Goal: Task Accomplishment & Management: Complete application form

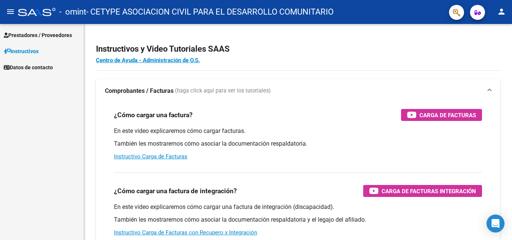
click at [34, 35] on span "Prestadores / Proveedores" at bounding box center [38, 35] width 68 height 8
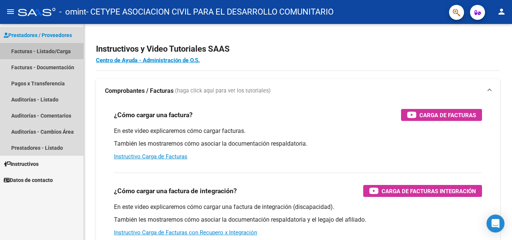
click at [55, 48] on link "Facturas - Listado/Carga" at bounding box center [42, 51] width 84 height 16
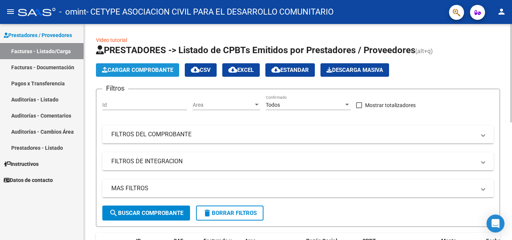
click at [127, 66] on button "Cargar Comprobante" at bounding box center [137, 69] width 83 height 13
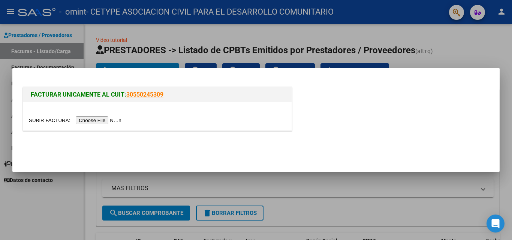
click at [99, 120] on input "file" at bounding box center [76, 120] width 95 height 8
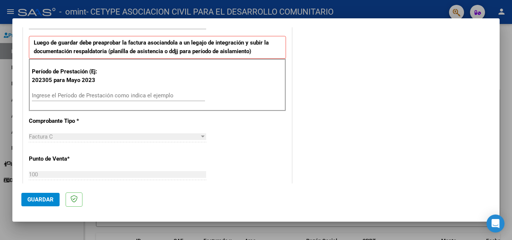
scroll to position [187, 0]
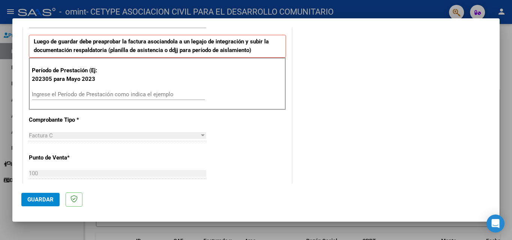
click at [101, 90] on div "Ingrese el Período de Prestación como indica el ejemplo" at bounding box center [118, 94] width 173 height 11
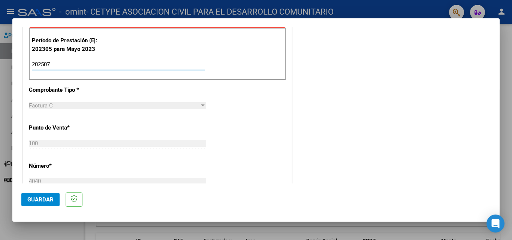
scroll to position [225, 0]
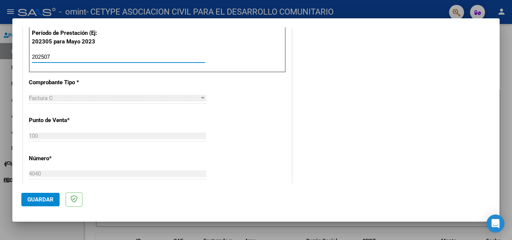
type input "202507"
click at [43, 198] on span "Guardar" at bounding box center [40, 199] width 26 height 7
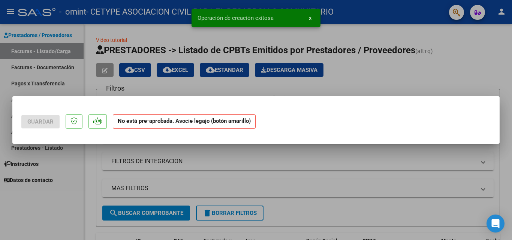
scroll to position [0, 0]
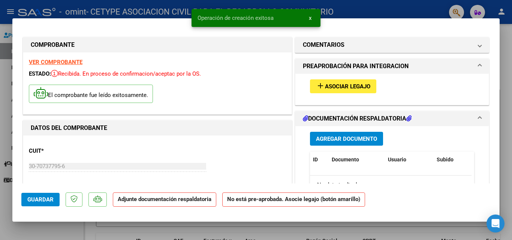
click at [325, 84] on span "Asociar Legajo" at bounding box center [347, 86] width 45 height 7
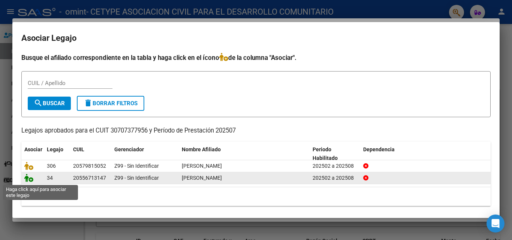
click at [28, 177] on icon at bounding box center [28, 178] width 9 height 8
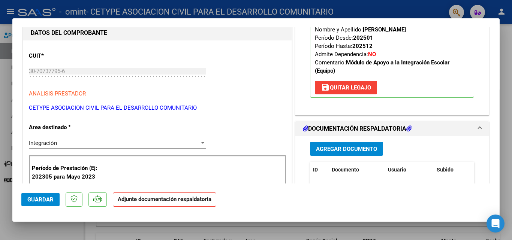
scroll to position [112, 0]
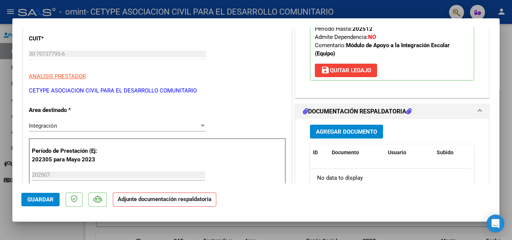
click at [344, 134] on span "Agregar Documento" at bounding box center [346, 131] width 61 height 7
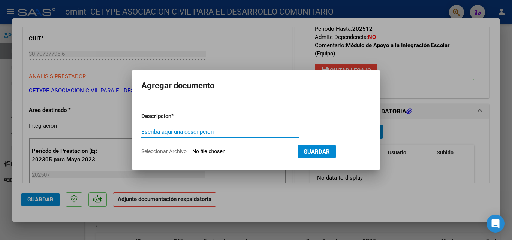
click at [214, 149] on input "Seleccionar Archivo" at bounding box center [241, 151] width 99 height 7
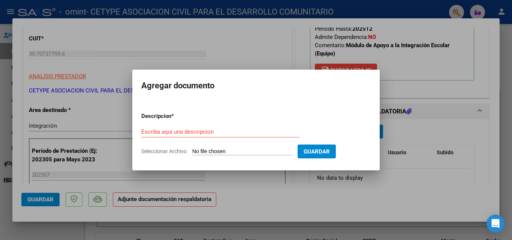
type input "C:\fakepath\planilla asistencia [PERSON_NAME]-int esc-[DATE].pdf"
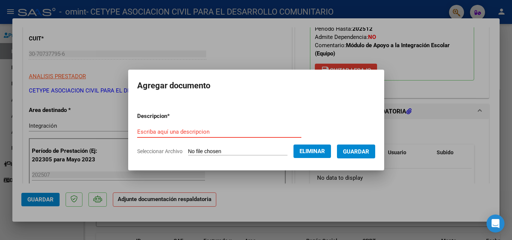
drag, startPoint x: 137, startPoint y: 131, endPoint x: 157, endPoint y: 137, distance: 20.5
click at [137, 131] on input "Escriba aquí una descripcion" at bounding box center [219, 131] width 164 height 7
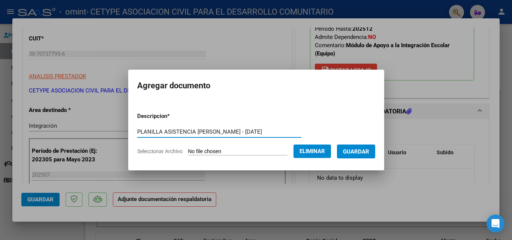
type input "PLANILLA ASISTENCIA [PERSON_NAME] - [DATE]"
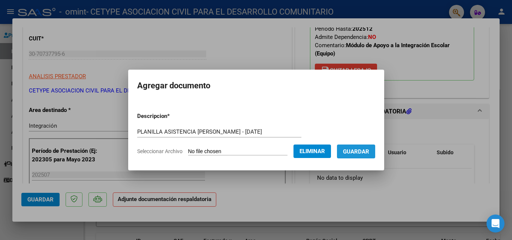
click at [359, 152] on span "Guardar" at bounding box center [356, 151] width 26 height 7
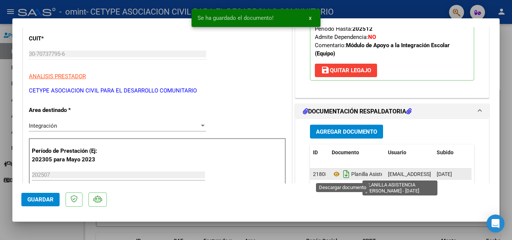
click at [342, 173] on icon "Descargar documento" at bounding box center [346, 174] width 10 height 12
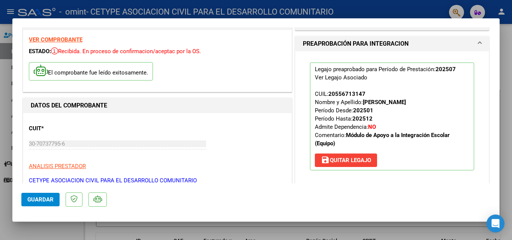
scroll to position [0, 0]
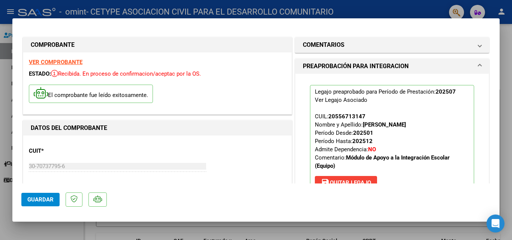
click at [294, 26] on mat-dialog-container "COMPROBANTE VER COMPROBANTE ESTADO: Recibida. En proceso de confirmacion/acepta…" at bounding box center [255, 119] width 487 height 203
click at [31, 198] on span "Guardar" at bounding box center [40, 199] width 26 height 7
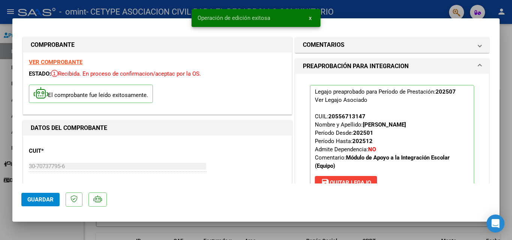
click at [375, 7] on div at bounding box center [256, 120] width 512 height 240
type input "$ 0,00"
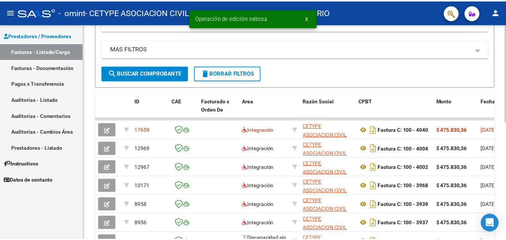
scroll to position [150, 0]
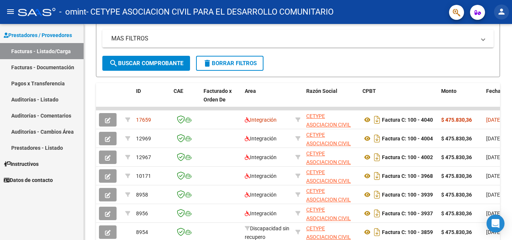
click at [502, 13] on mat-icon "person" at bounding box center [501, 11] width 9 height 9
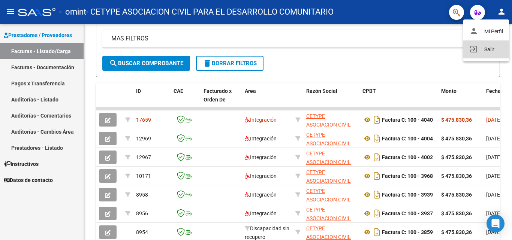
click at [479, 48] on button "exit_to_app Salir" at bounding box center [486, 49] width 46 height 18
